Goal: Information Seeking & Learning: Learn about a topic

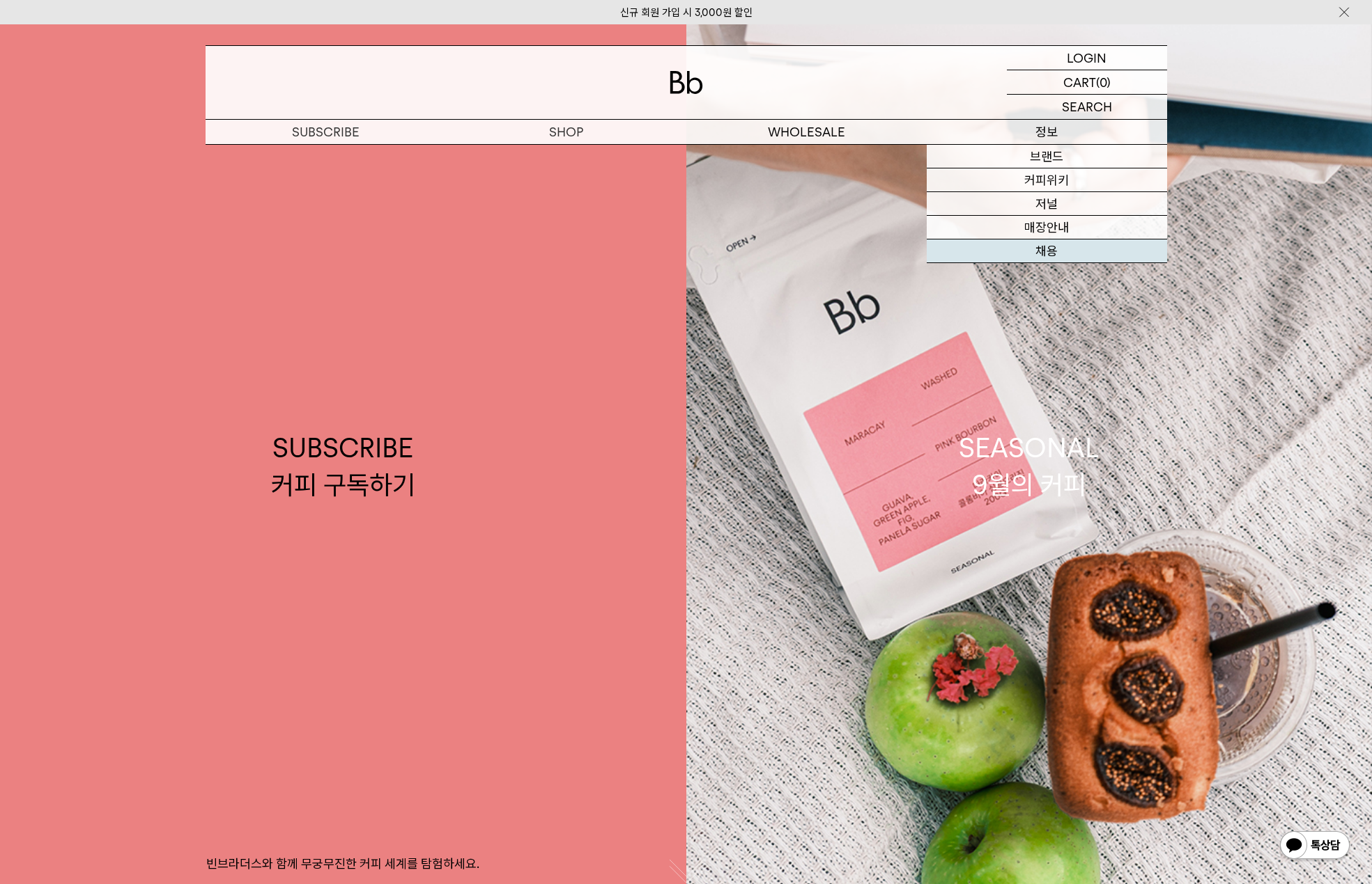
click at [1043, 245] on link "채용" at bounding box center [1046, 252] width 240 height 24
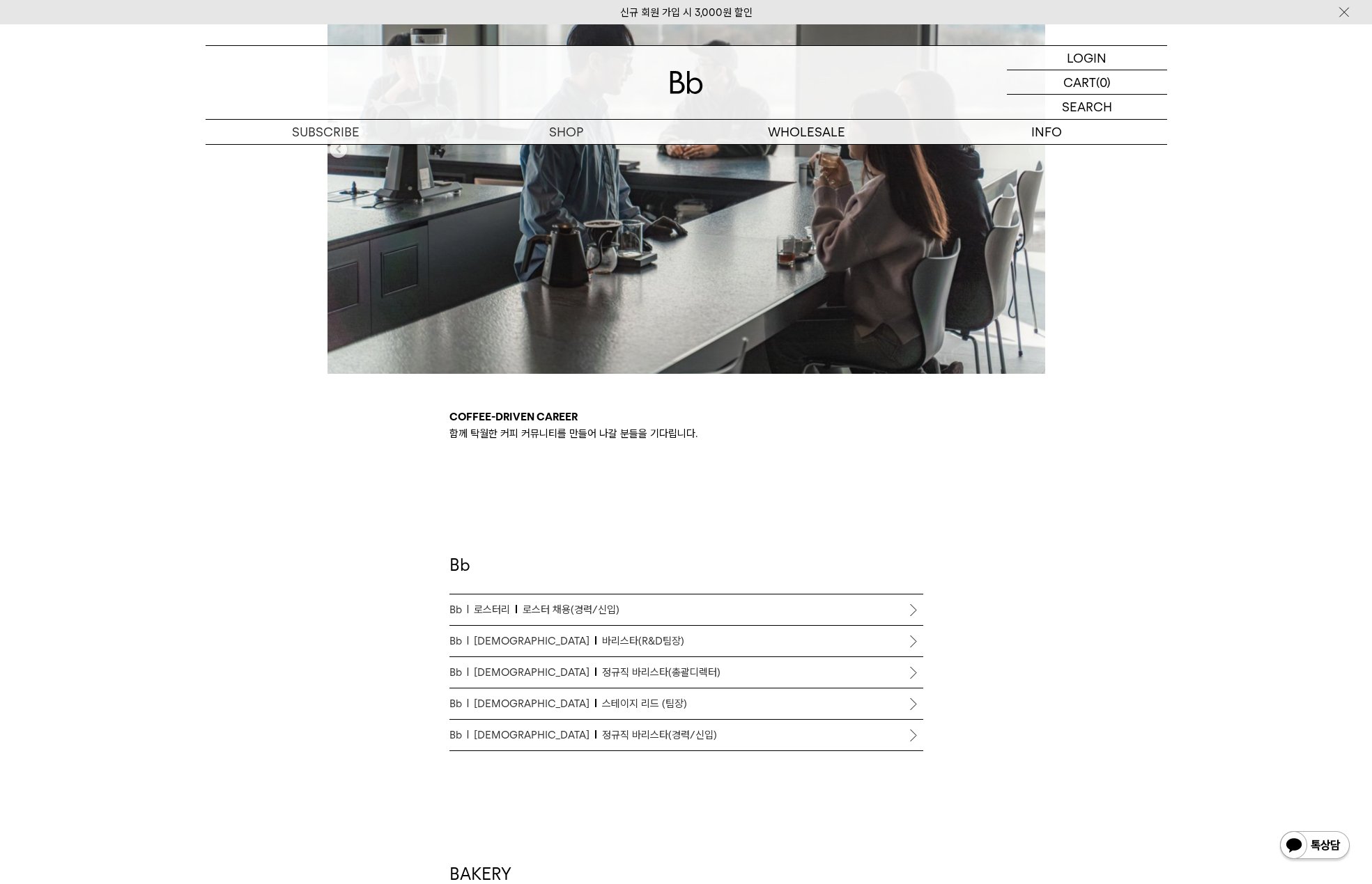
scroll to position [557, 0]
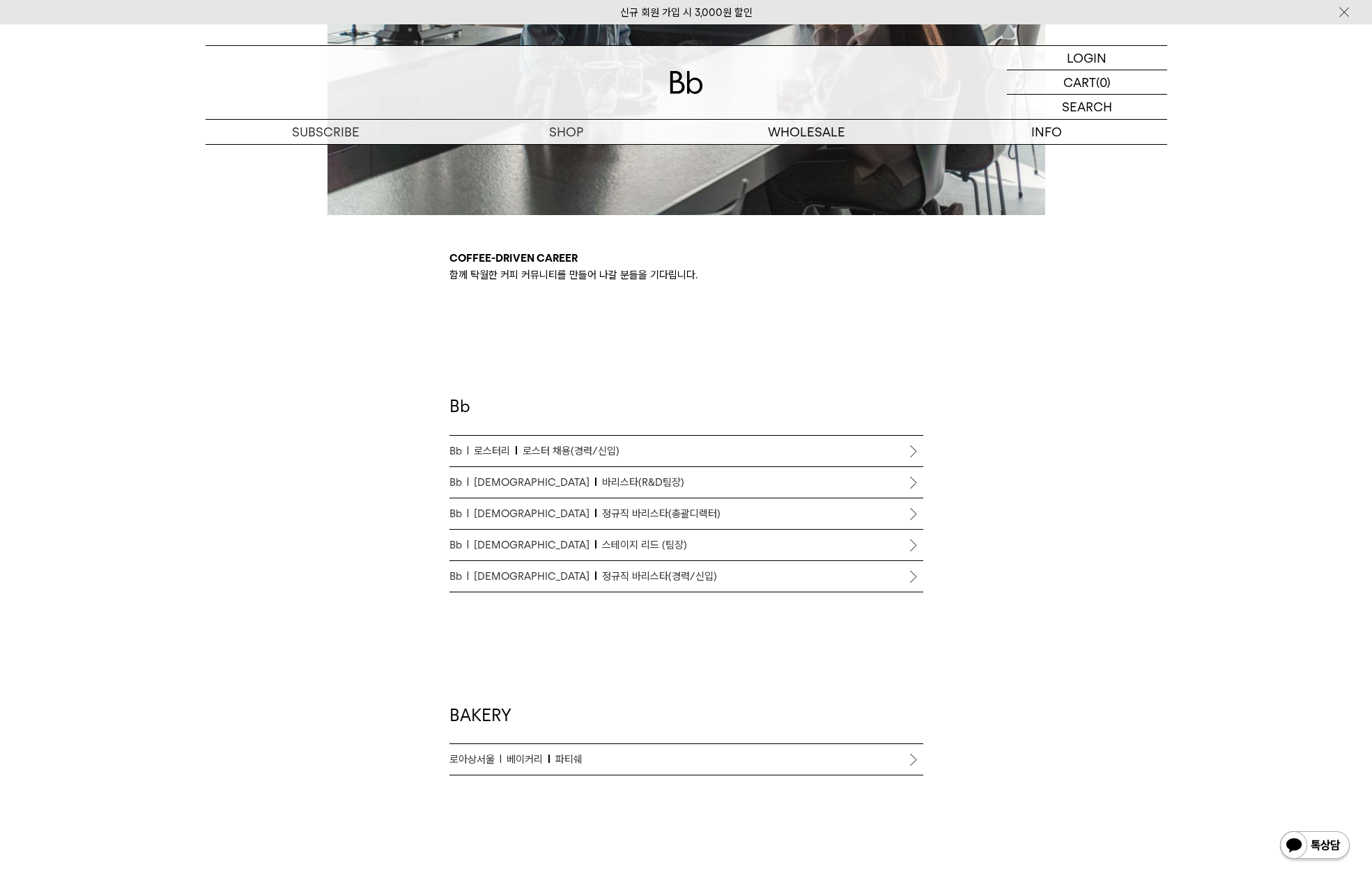
click at [655, 511] on p "[PERSON_NAME] [PERSON_NAME] 바리[PERSON_NAME](총괄디렉터)" at bounding box center [686, 514] width 474 height 17
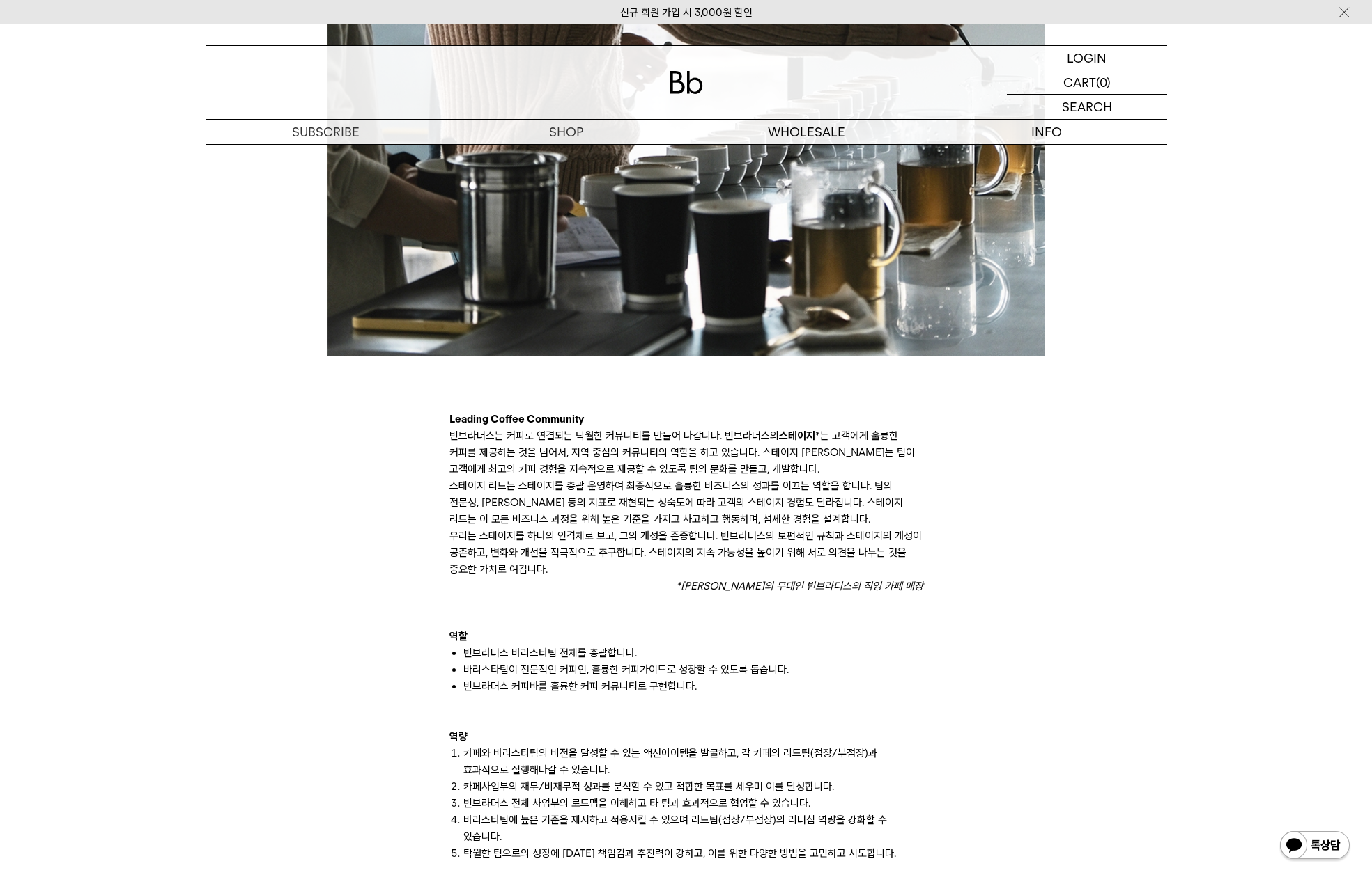
scroll to position [626, 0]
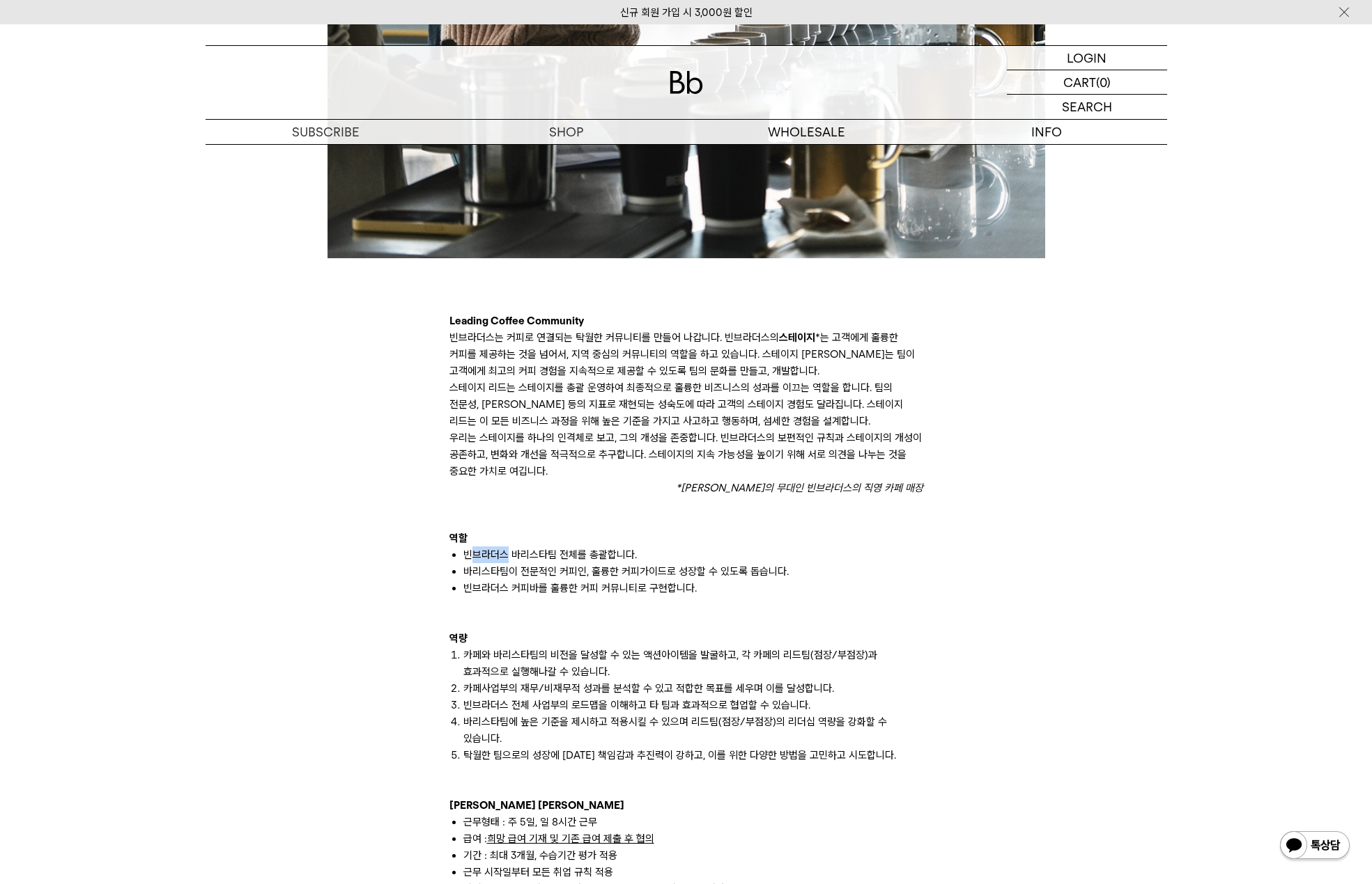
click at [633, 565] on ul "빈브라더스 바리스타팀 전체를 총괄합니다. 바리스타팀이 전문적인 커피인, 훌륭한 커피가이드로 성장할 수 있도록 돕습니다. 빈브라더스 커피바를 훌…" at bounding box center [686, 571] width 474 height 50
click at [659, 569] on li "바리스타팀이 전문적인 커피인, 훌륭한 커피가이드로 성장할 수 있도록 돕습니다." at bounding box center [693, 572] width 460 height 17
click at [661, 579] on li "바리스타팀이 전문적인 커피인, 훌륭한 커피가이드로 성장할 수 있도록 돕습니다." at bounding box center [693, 572] width 460 height 17
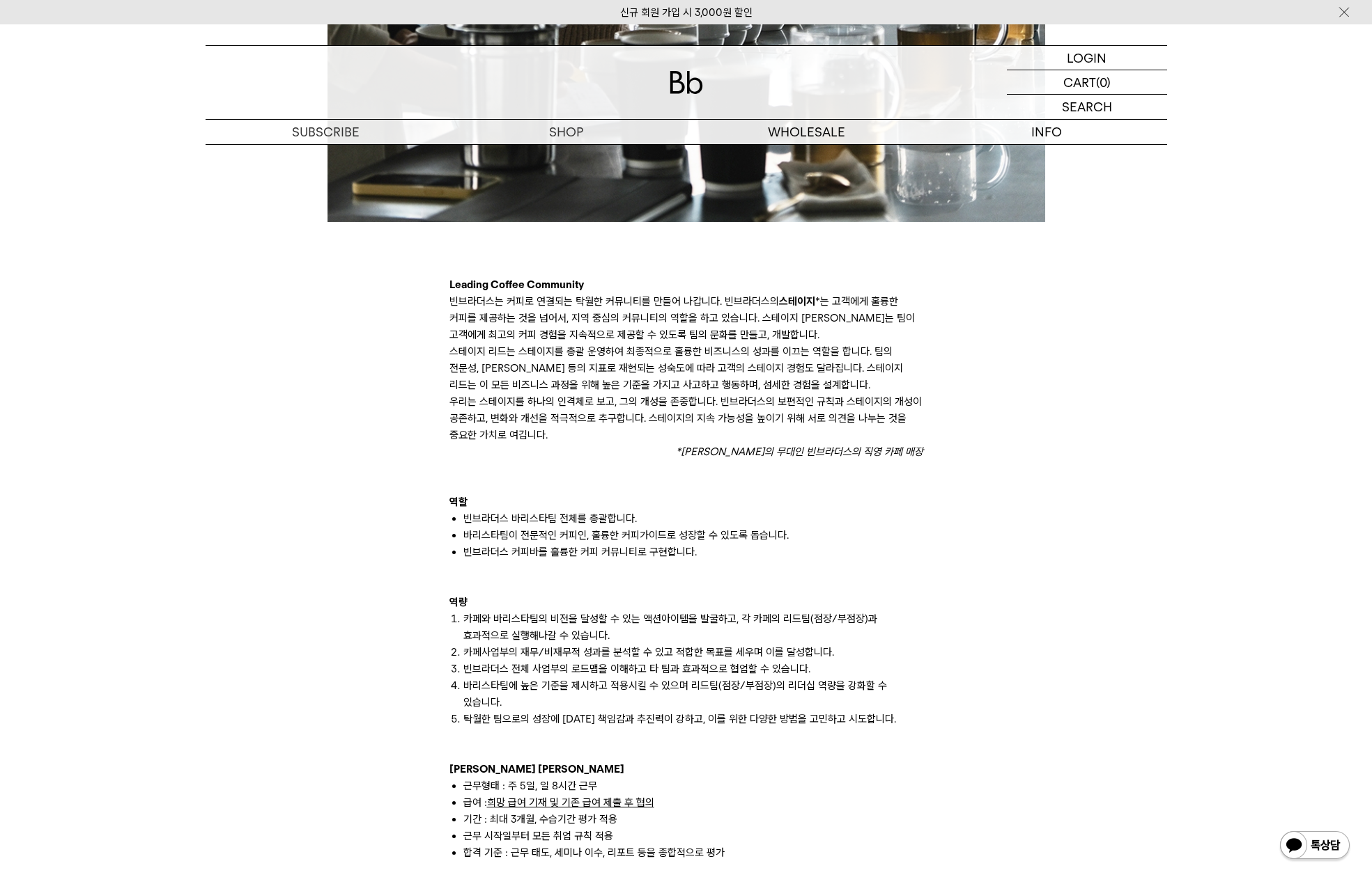
scroll to position [696, 0]
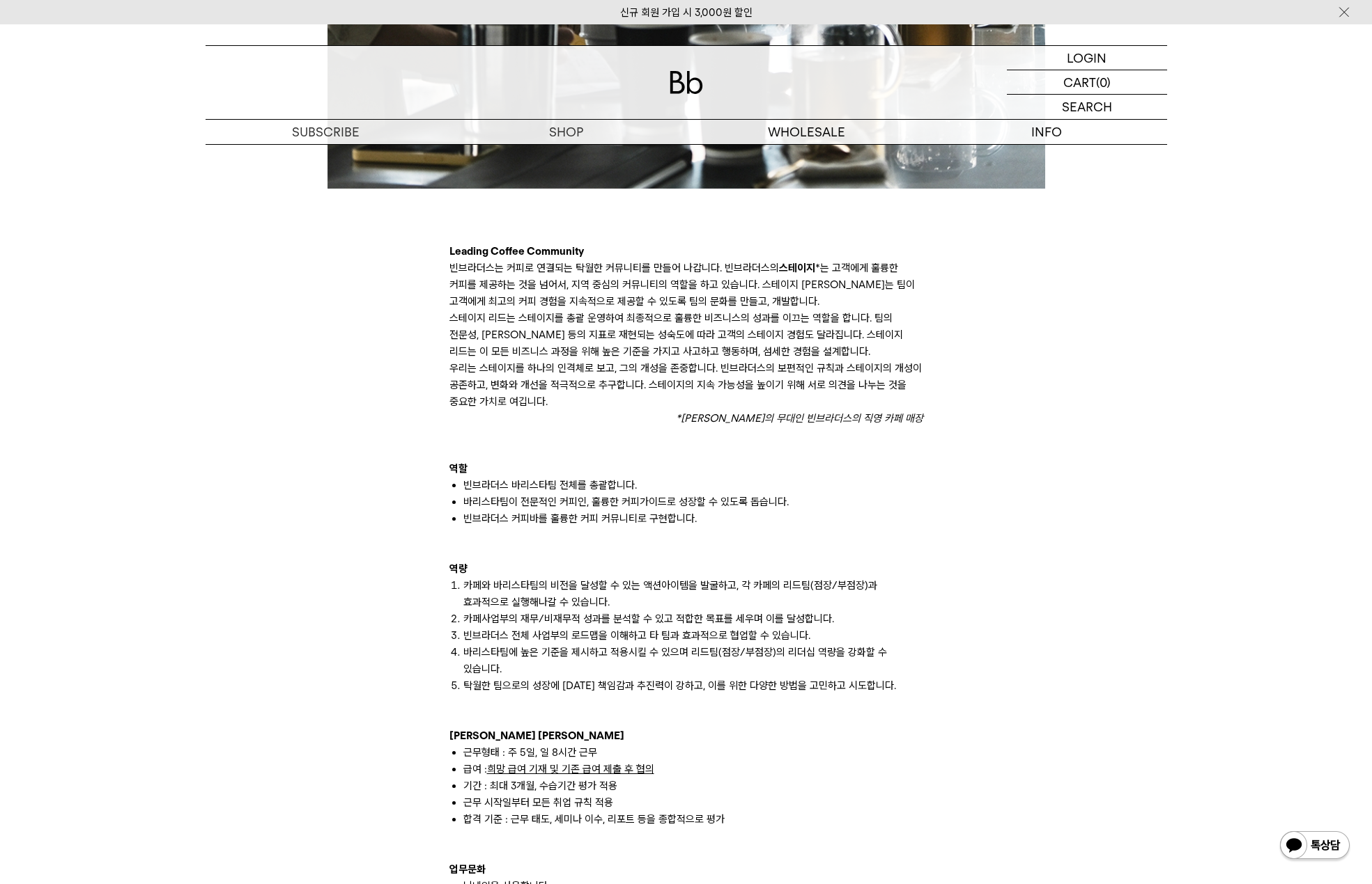
click at [644, 677] on li "탁월한 팀으로의 성장에 대한 책임감과 추진력이 강하고, 이를 위한 다양한 방법을 고민하고 시도합니다." at bounding box center [693, 686] width 460 height 17
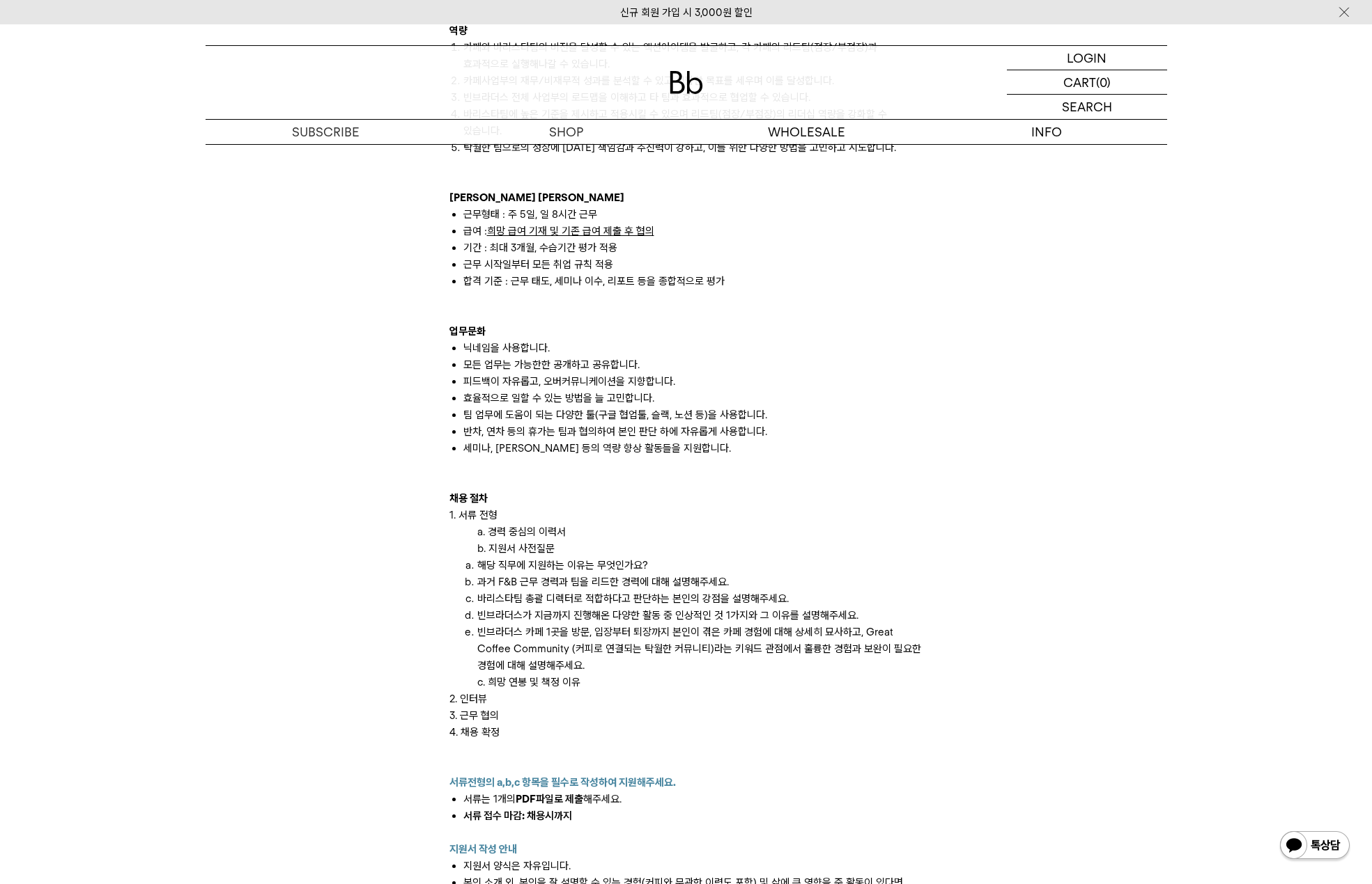
scroll to position [1254, 0]
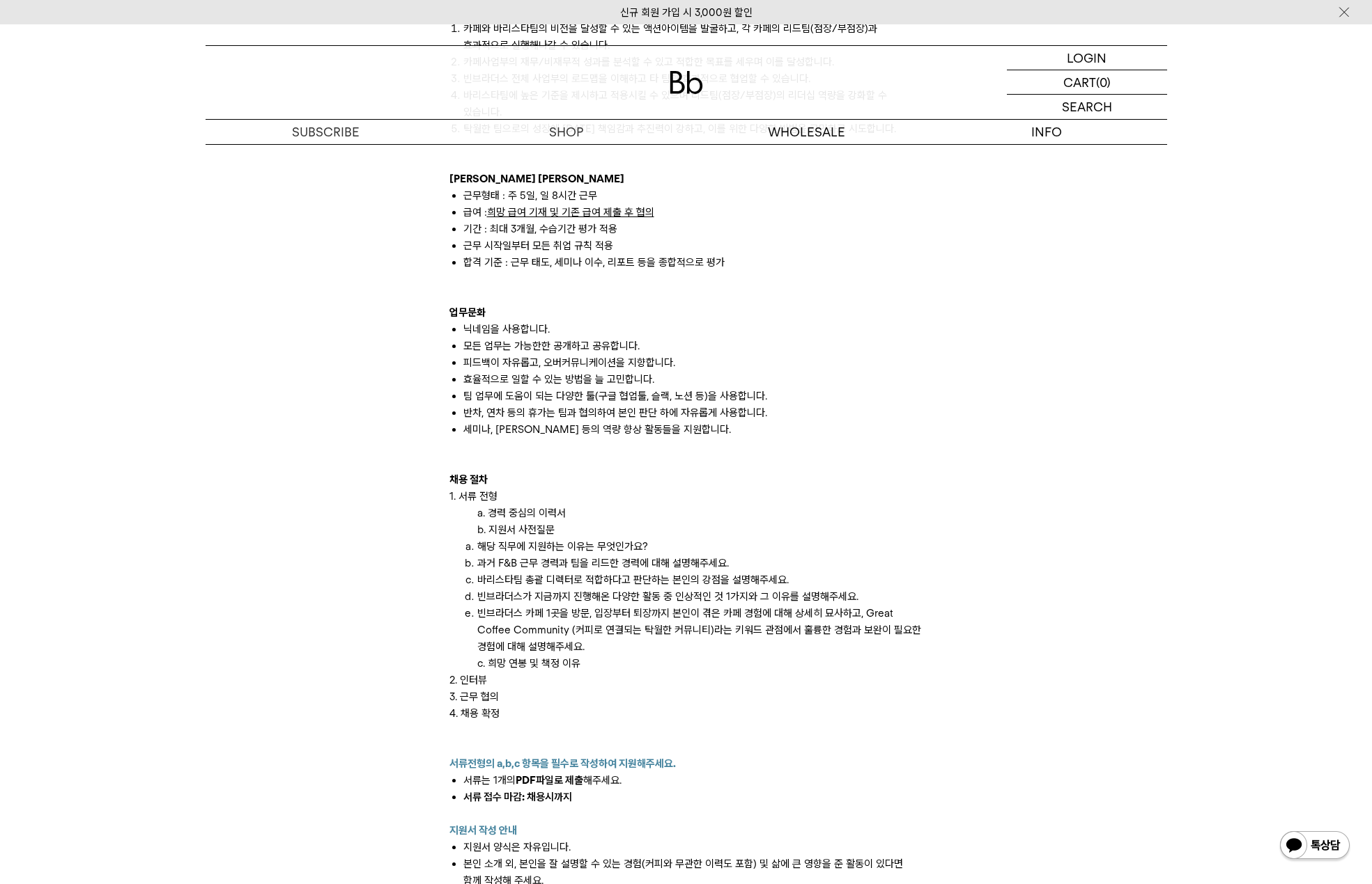
drag, startPoint x: 632, startPoint y: 483, endPoint x: 611, endPoint y: 464, distance: 28.3
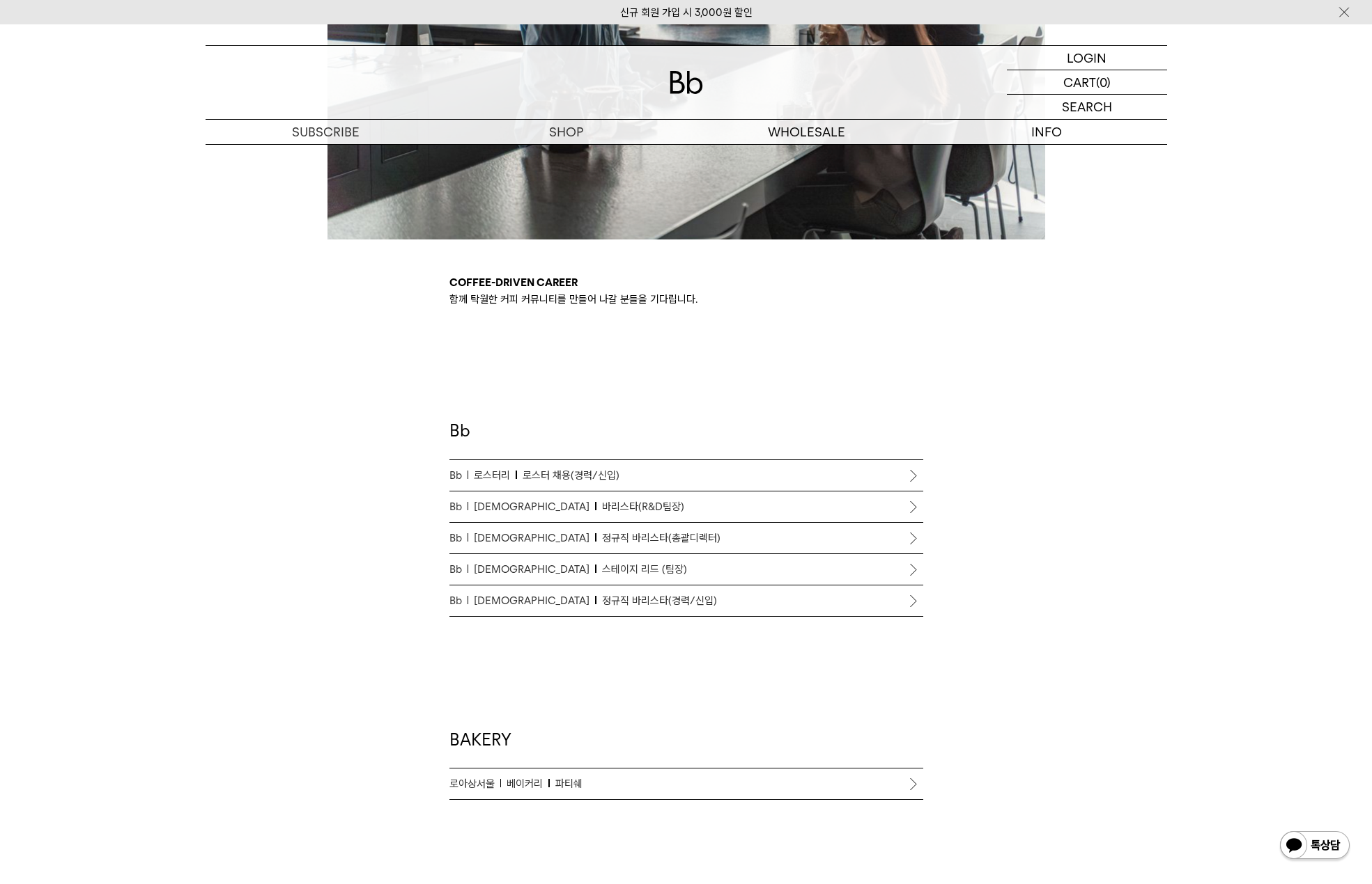
scroll to position [557, 0]
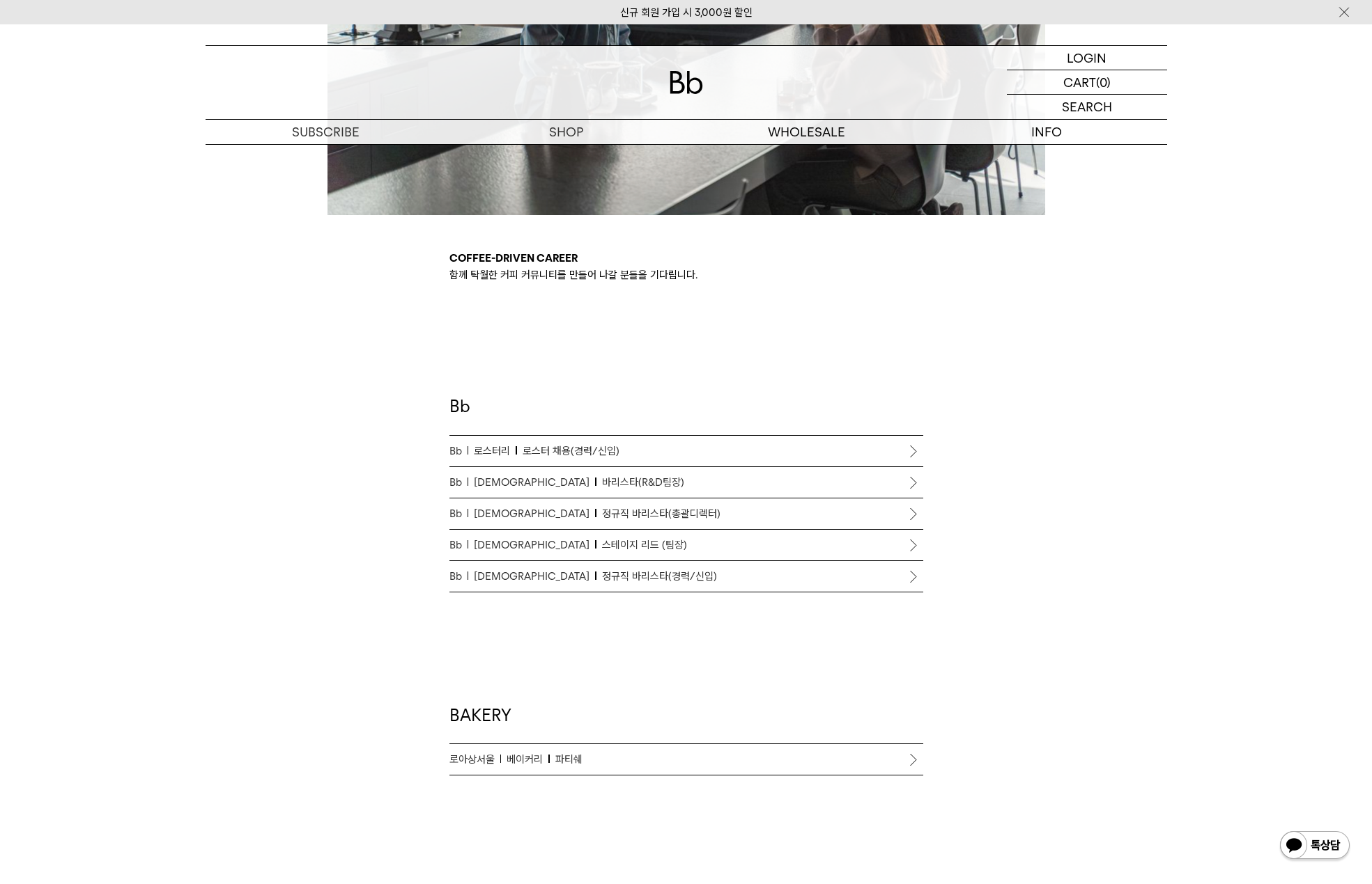
click at [602, 482] on span "바리스타(R&D팀장)" at bounding box center [643, 482] width 82 height 17
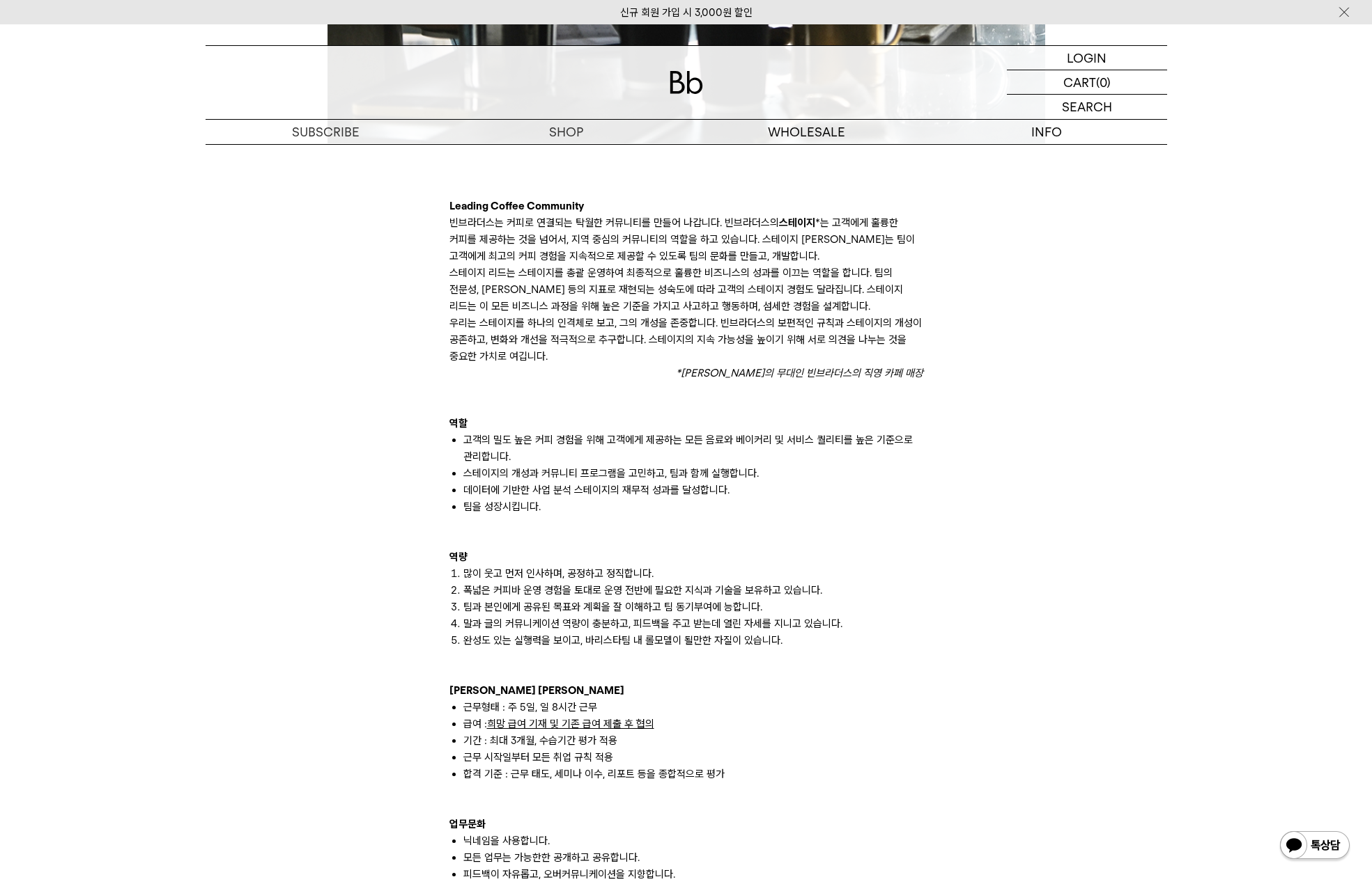
scroll to position [836, 0]
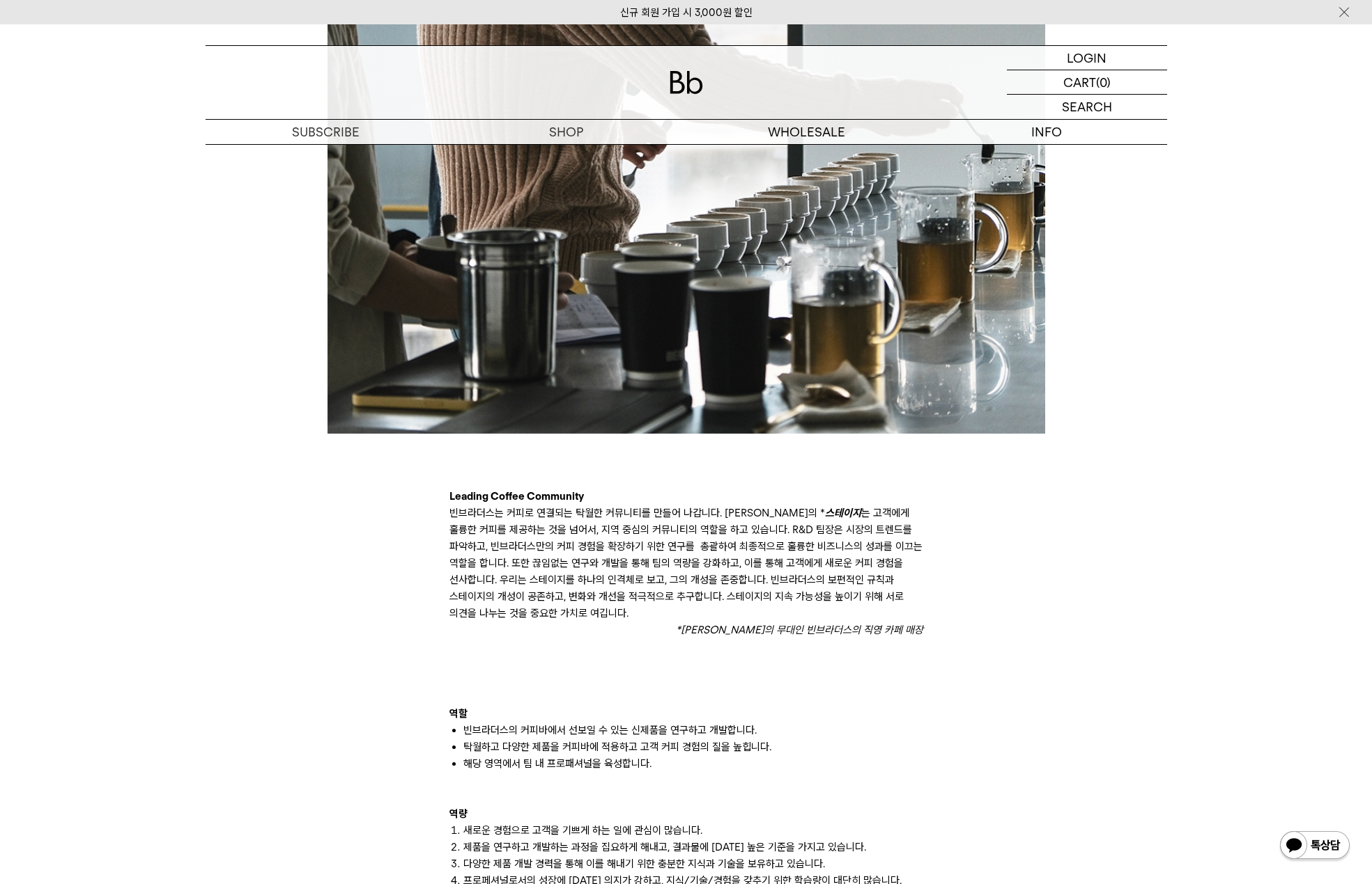
scroll to position [557, 0]
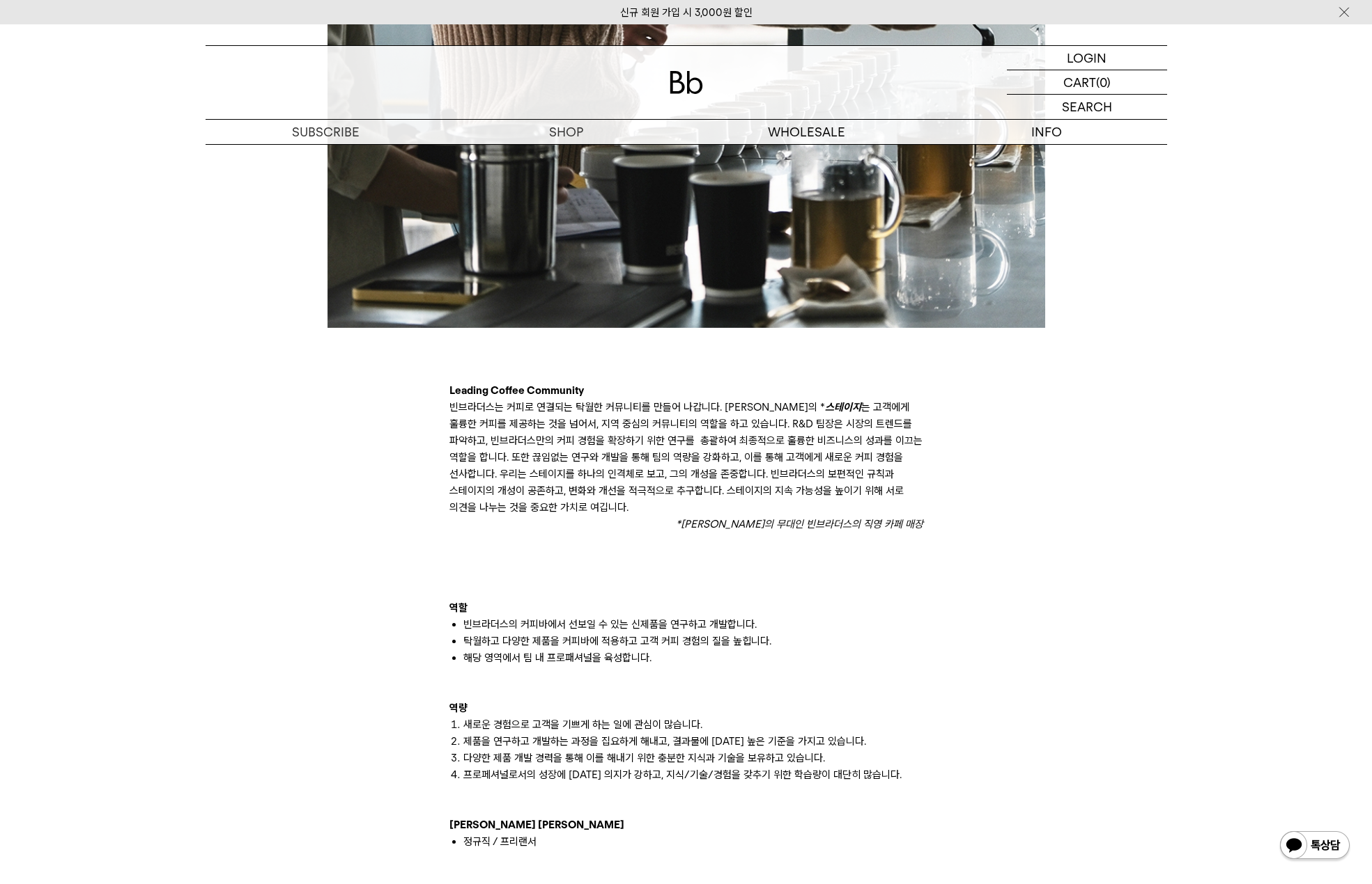
drag, startPoint x: 634, startPoint y: 520, endPoint x: 618, endPoint y: 520, distance: 16.0
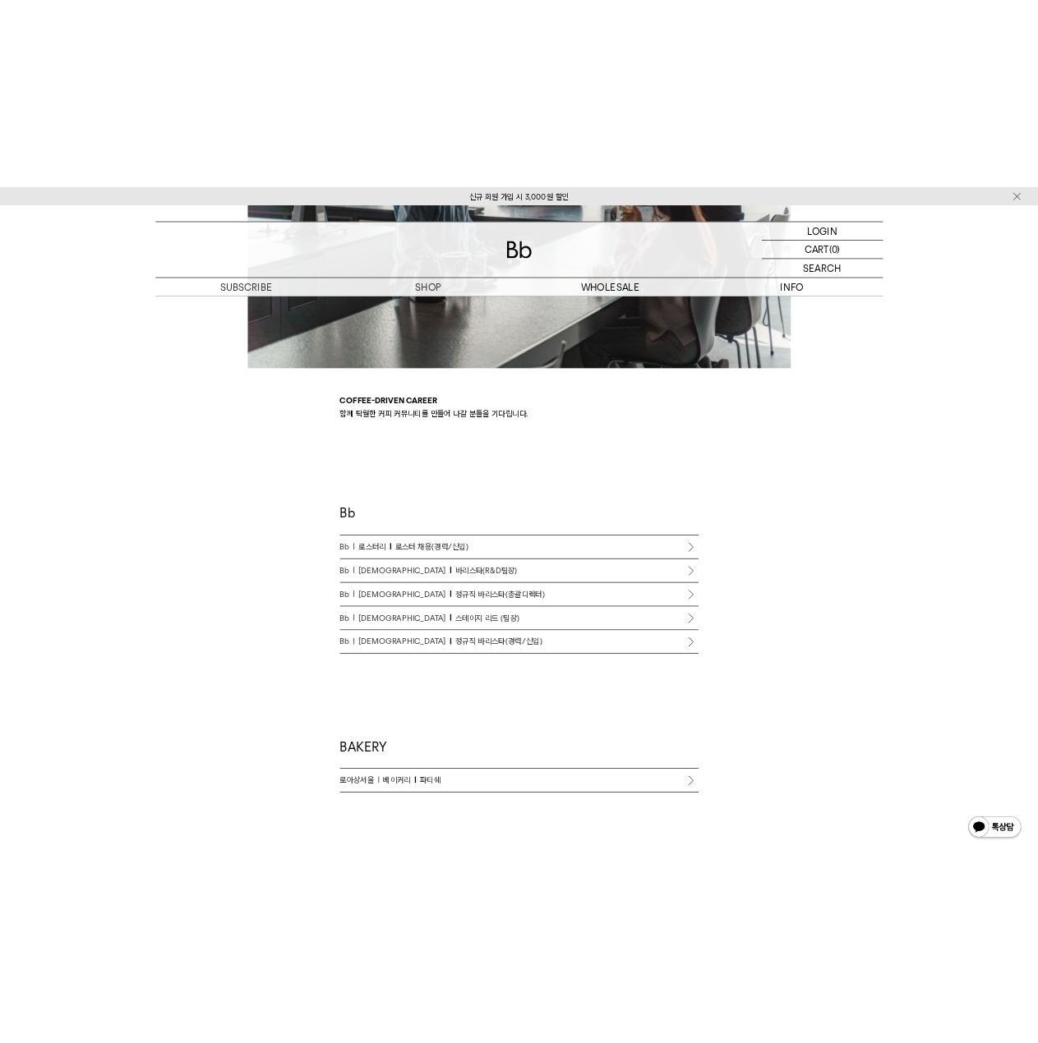
scroll to position [657, 0]
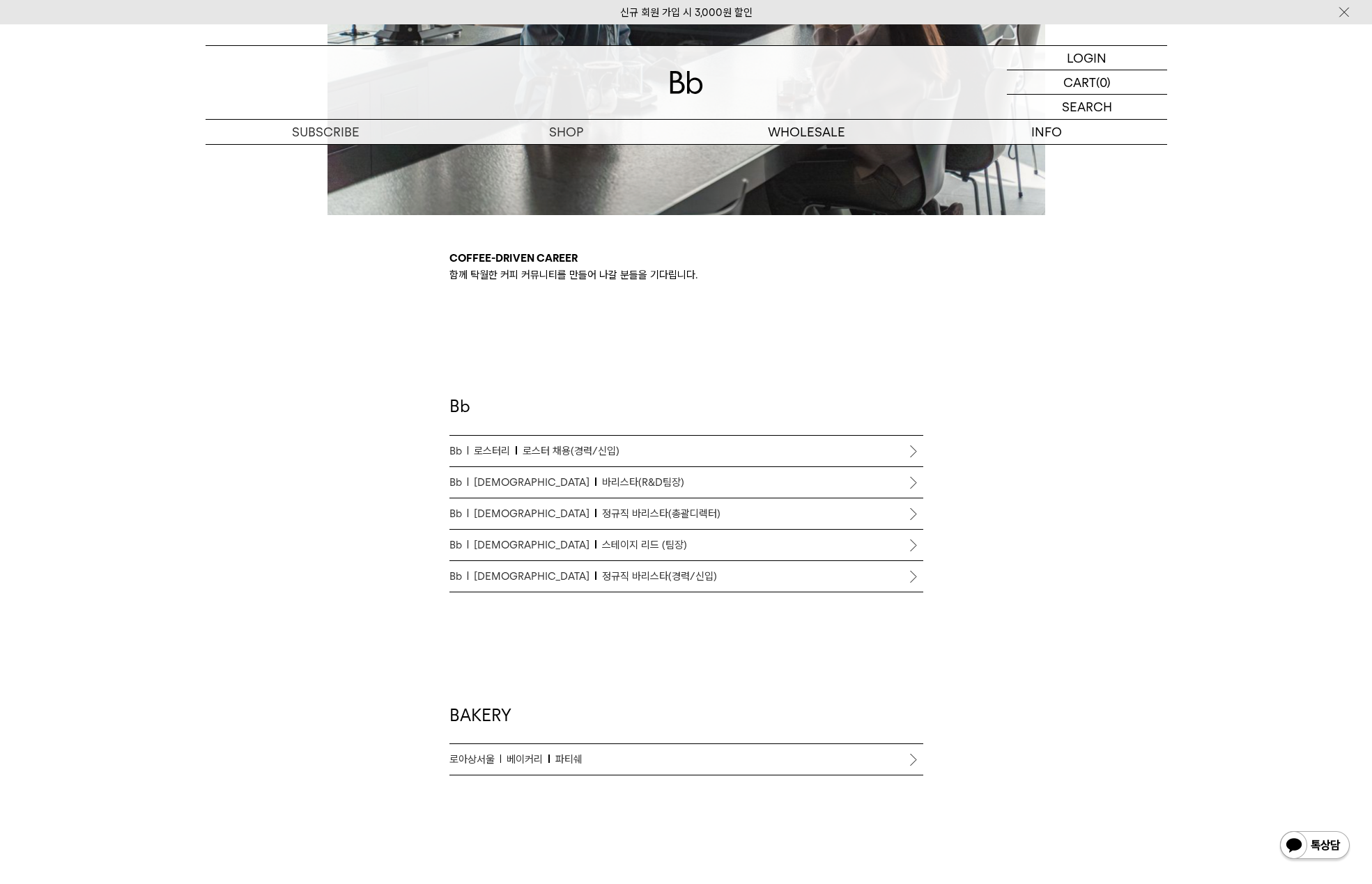
click at [1064, 431] on div "Coffee-driven career 함께 탁월한 커피 커뮤니티를 만들어 나갈 분들을 기다립니다. Bb Bb 로스터리 로스터 채용(경력/신입)…" at bounding box center [686, 511] width 975 height 1514
click at [1093, 320] on div "Coffee-driven career 함께 탁월한 커피 커뮤니티를 만들어 나갈 분들을 기다립니다. Bb Bb 로스터리 로스터 채용(경력/신입)…" at bounding box center [686, 511] width 975 height 1514
